Goal: Task Accomplishment & Management: Manage account settings

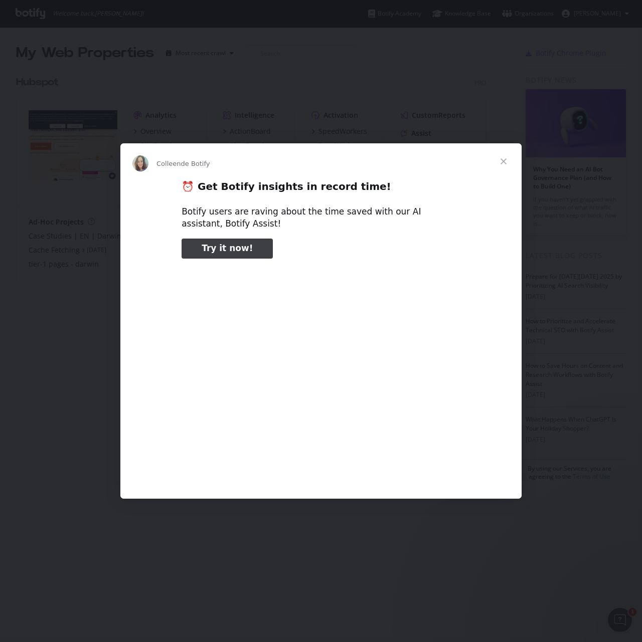
type input "158021"
click at [484, 94] on div "Intercom Messenger" at bounding box center [321, 321] width 642 height 642
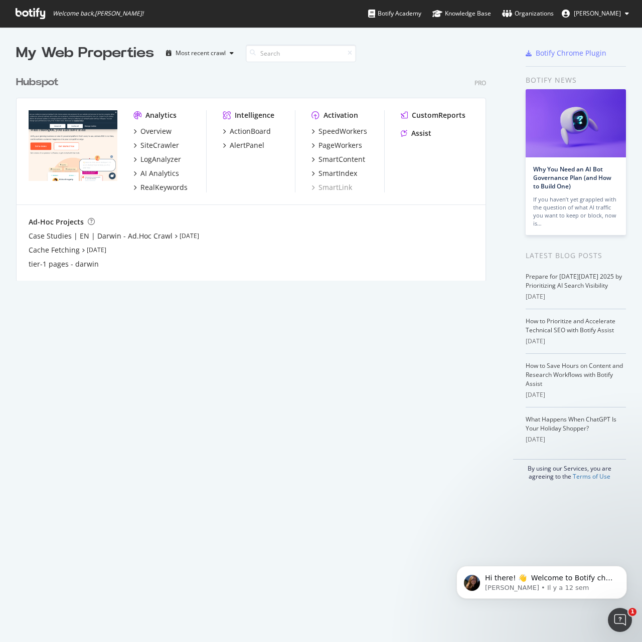
click at [54, 81] on div "Hubspot" at bounding box center [37, 82] width 43 height 15
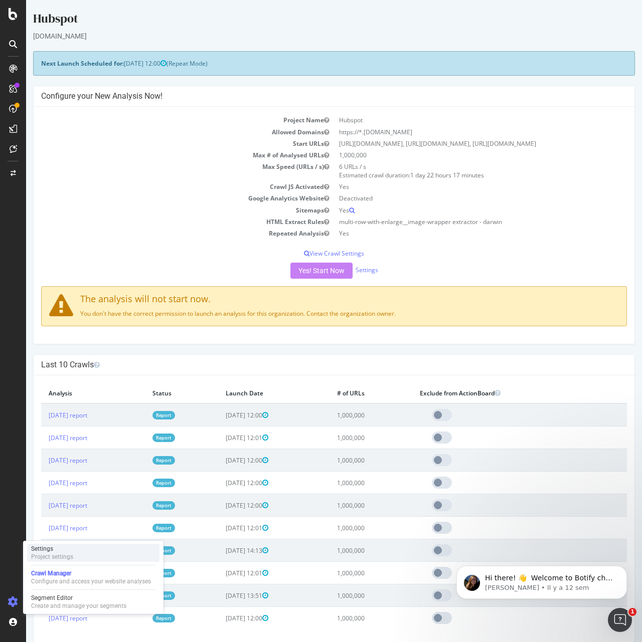
click at [47, 555] on div "Project settings" at bounding box center [52, 557] width 42 height 8
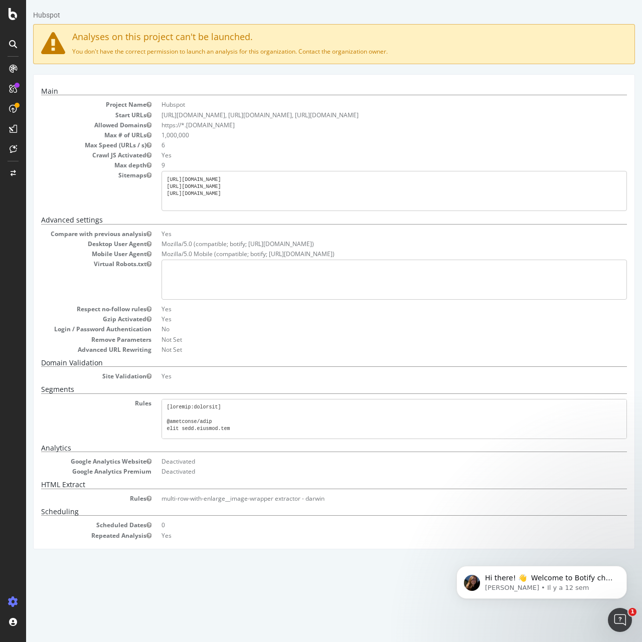
click at [253, 426] on pre at bounding box center [393, 419] width 465 height 40
click at [37, 620] on img at bounding box center [37, 624] width 12 height 12
